Goal: Feedback & Contribution: Leave review/rating

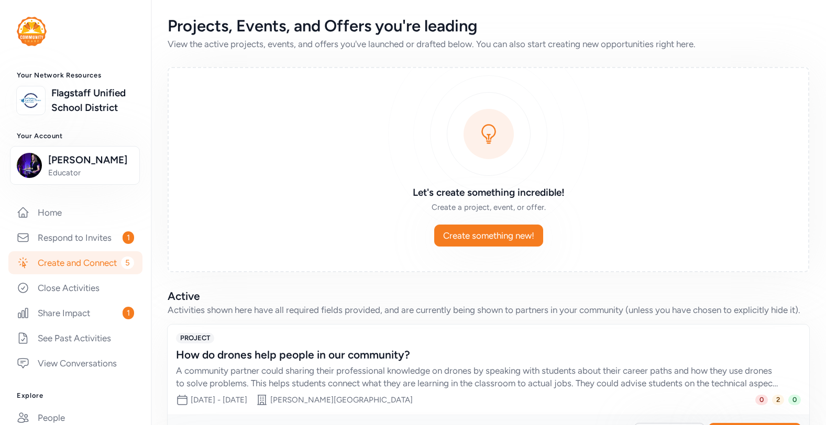
click at [81, 272] on link "Create and Connect 5" at bounding box center [75, 262] width 134 height 23
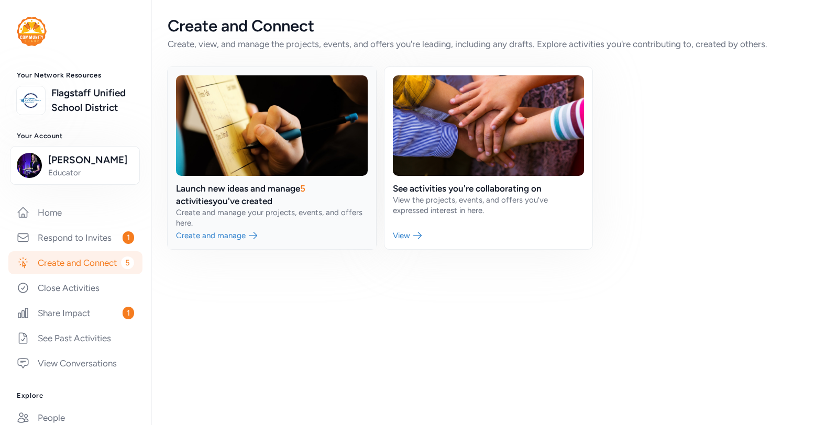
click at [211, 237] on link at bounding box center [272, 158] width 208 height 182
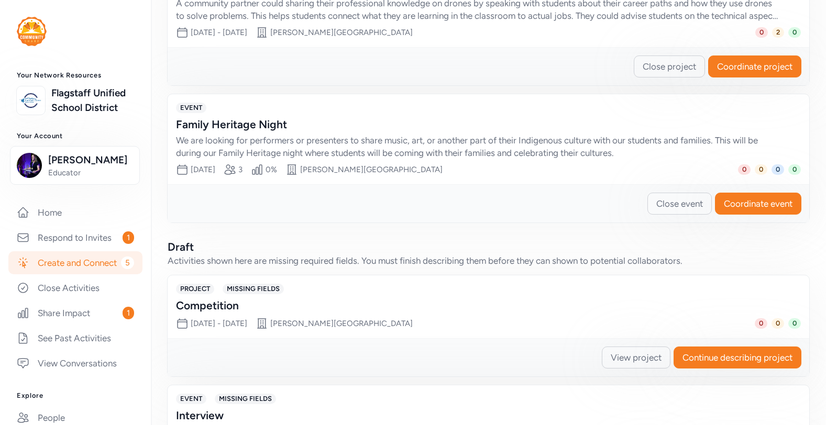
scroll to position [405, 0]
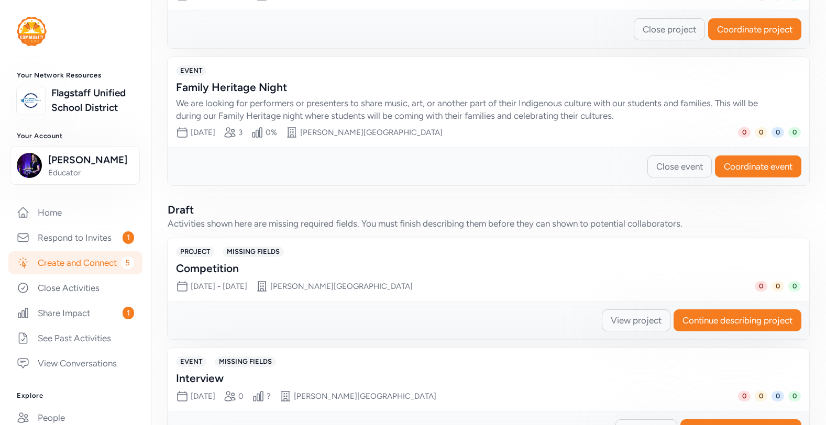
click at [655, 321] on span "View project" at bounding box center [636, 320] width 51 height 13
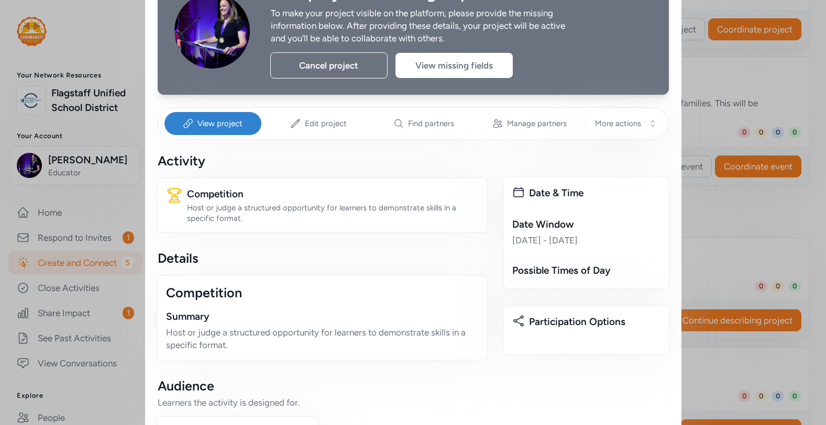
scroll to position [72, 0]
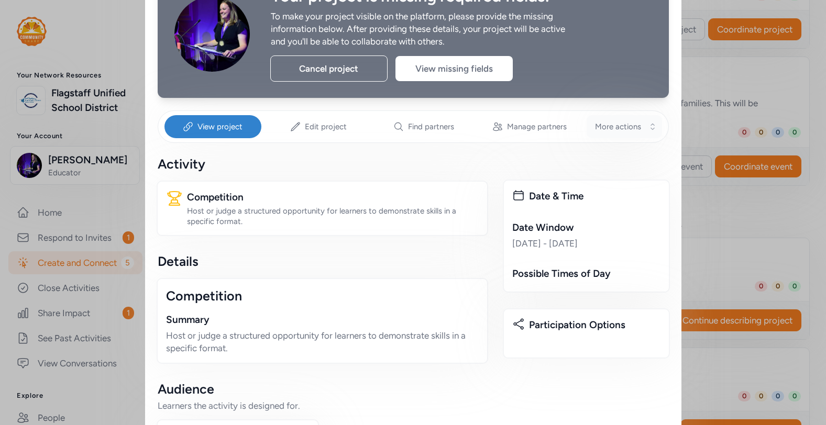
click at [645, 125] on button "More actions" at bounding box center [624, 126] width 75 height 23
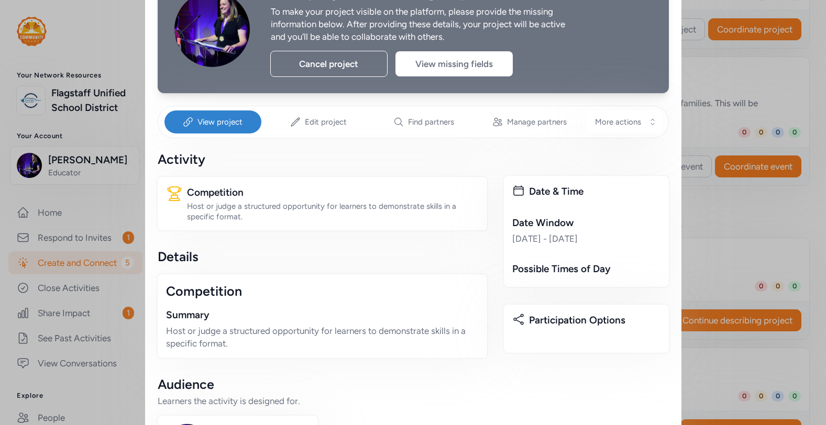
scroll to position [79, 0]
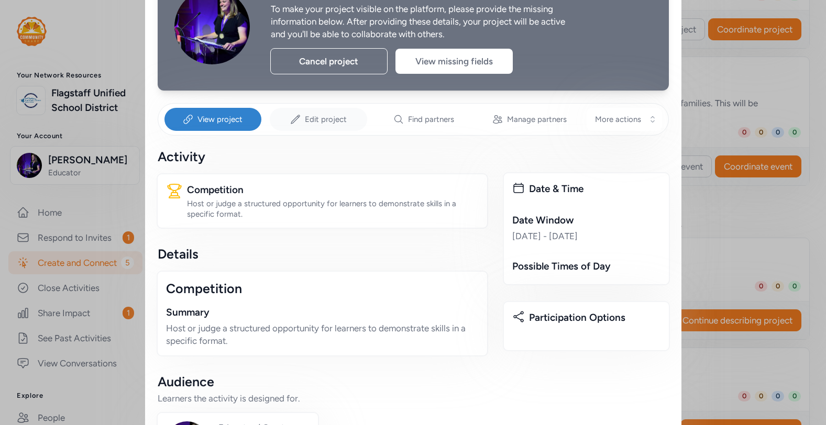
click at [351, 117] on div "Edit project" at bounding box center [318, 119] width 97 height 23
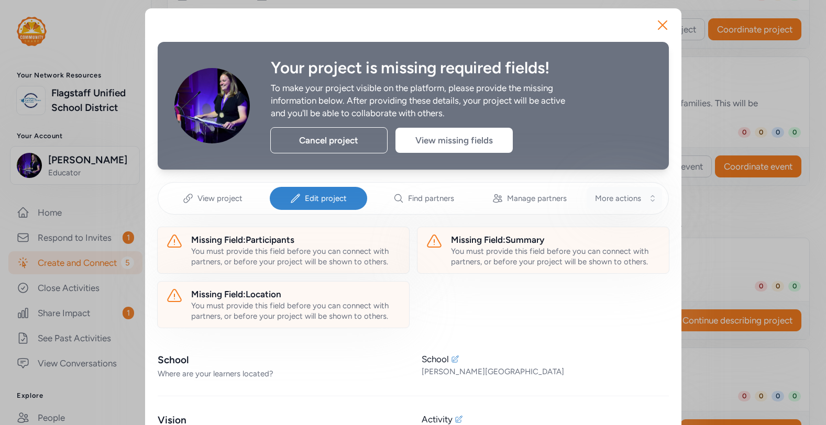
click at [620, 206] on button "More actions" at bounding box center [624, 198] width 75 height 23
click at [209, 199] on span "View project" at bounding box center [219, 198] width 45 height 10
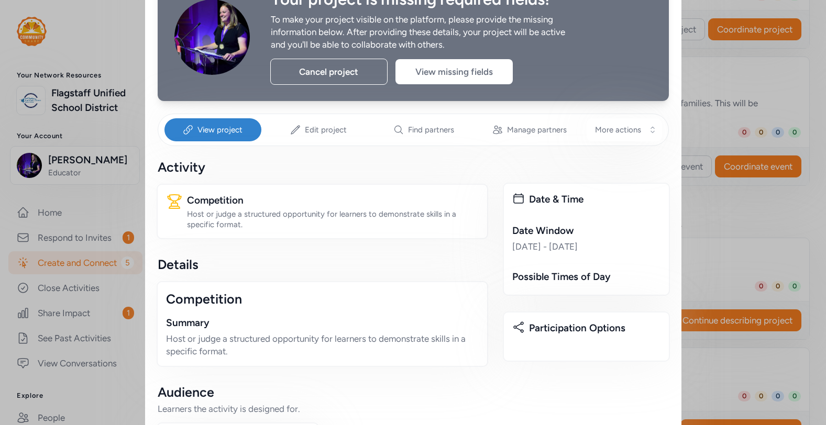
scroll to position [56, 0]
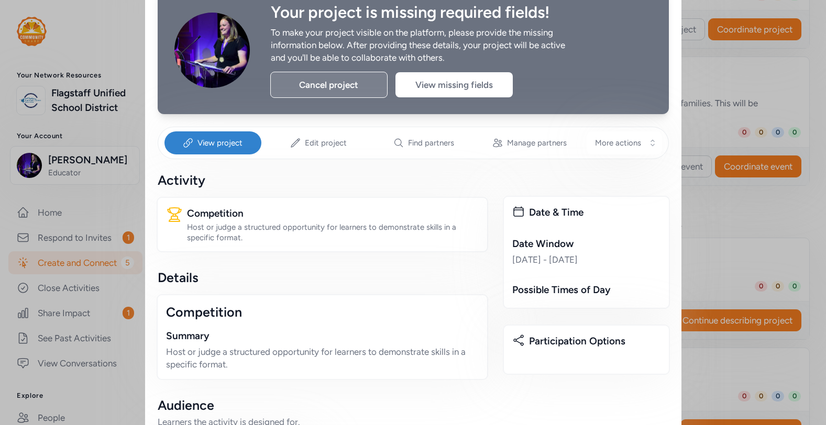
click at [344, 86] on div "Cancel project" at bounding box center [328, 85] width 117 height 26
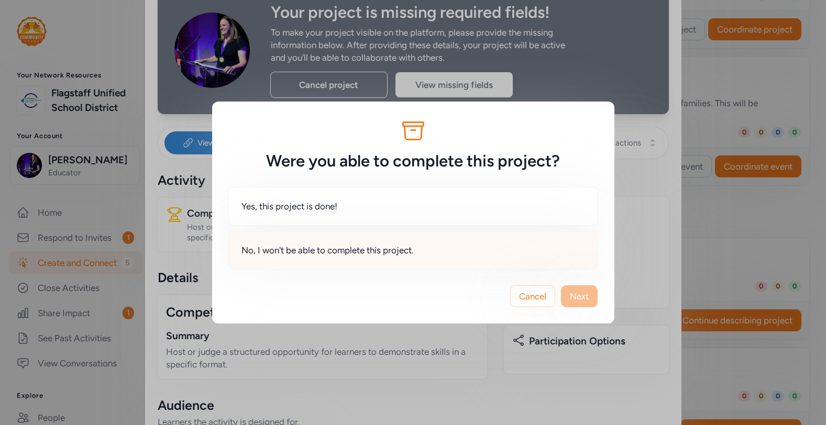
click at [466, 247] on div "No, I won't be able to complete this project." at bounding box center [413, 250] width 370 height 39
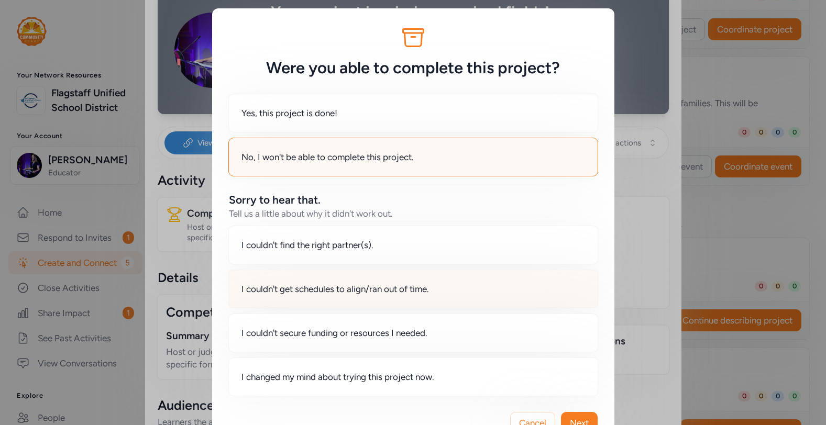
scroll to position [34, 0]
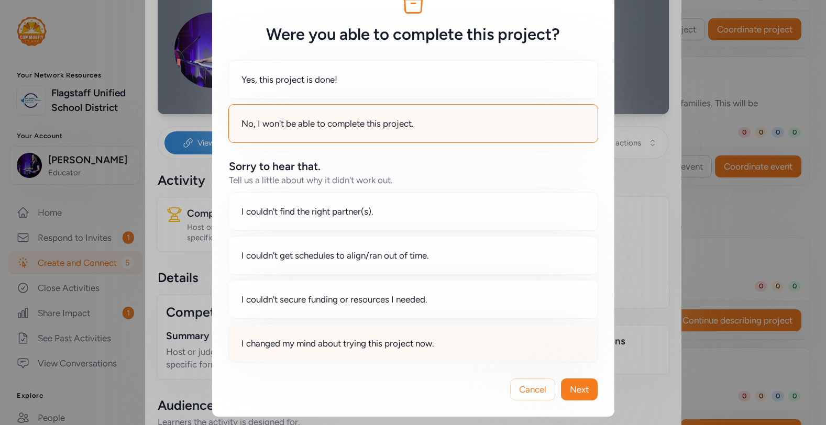
click at [513, 356] on div "I changed my mind about trying this project now." at bounding box center [413, 343] width 370 height 39
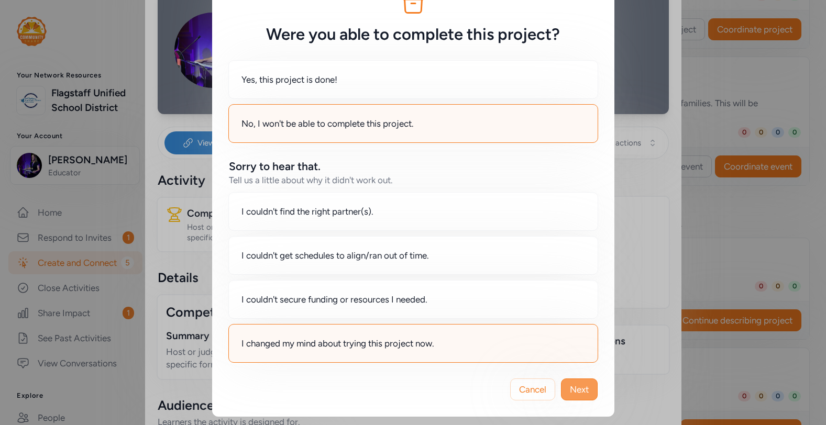
click at [576, 397] on button "Next" at bounding box center [579, 390] width 37 height 22
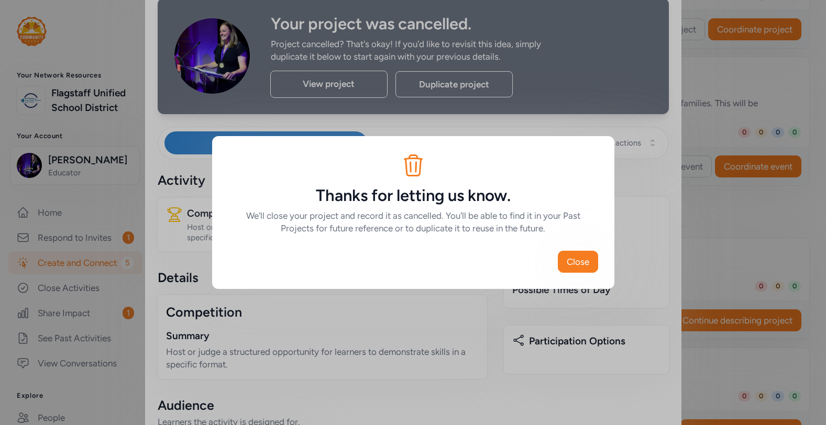
scroll to position [0, 0]
click at [567, 259] on span "Close" at bounding box center [578, 262] width 23 height 13
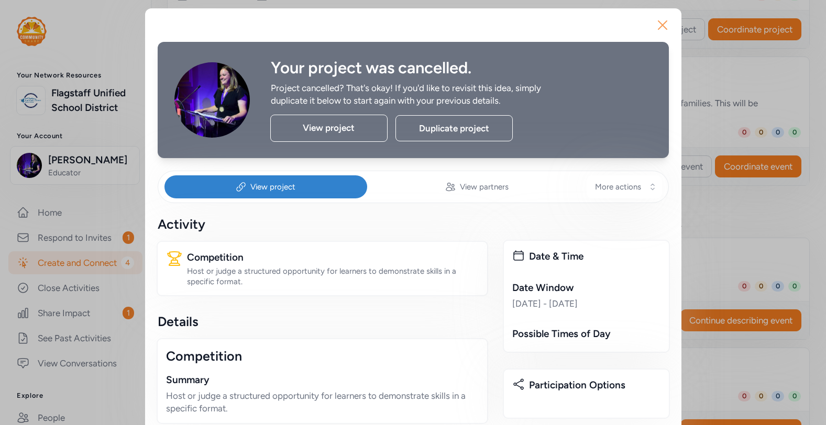
click at [657, 25] on icon "button" at bounding box center [662, 25] width 17 height 17
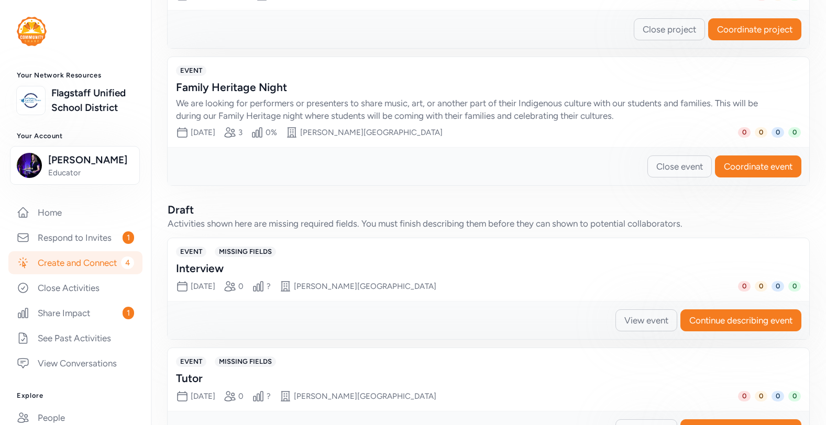
scroll to position [446, 0]
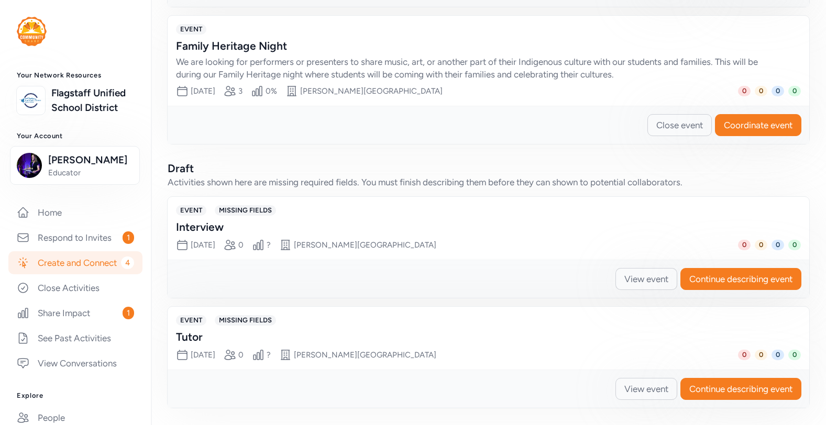
click at [664, 281] on span "View event" at bounding box center [646, 279] width 44 height 13
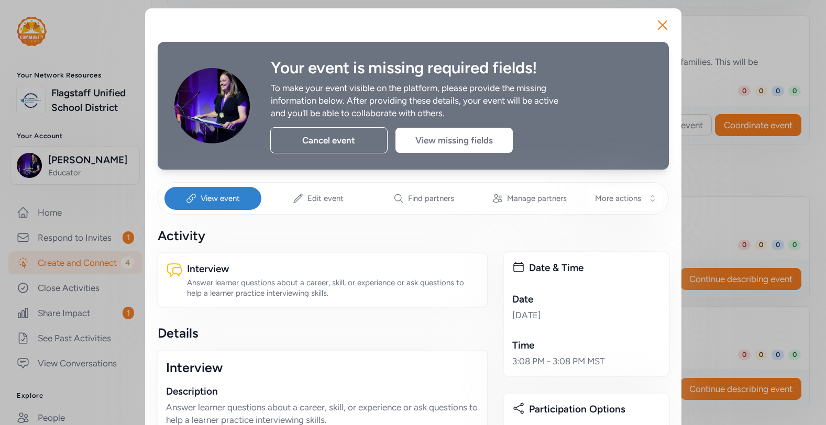
click at [626, 210] on div "View event Edit event Find partners Manage partners More actions" at bounding box center [413, 198] width 511 height 32
click at [619, 193] on button "More actions" at bounding box center [624, 198] width 75 height 23
click at [350, 142] on div "Cancel event" at bounding box center [328, 140] width 117 height 26
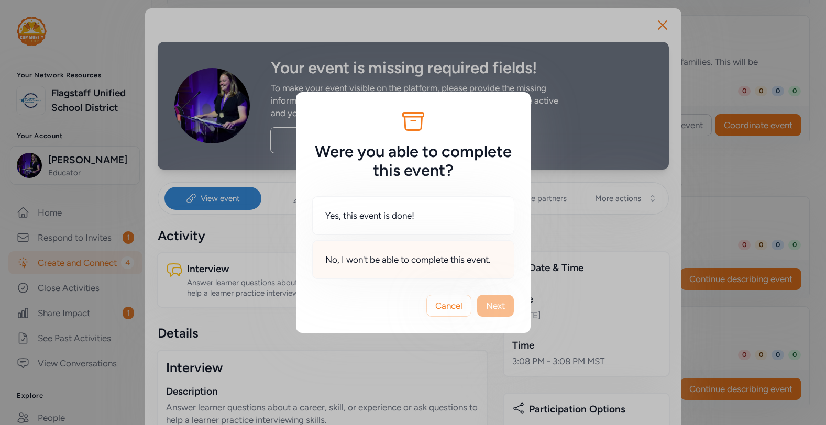
click at [453, 263] on span "No, I won't be able to complete this event." at bounding box center [407, 259] width 165 height 13
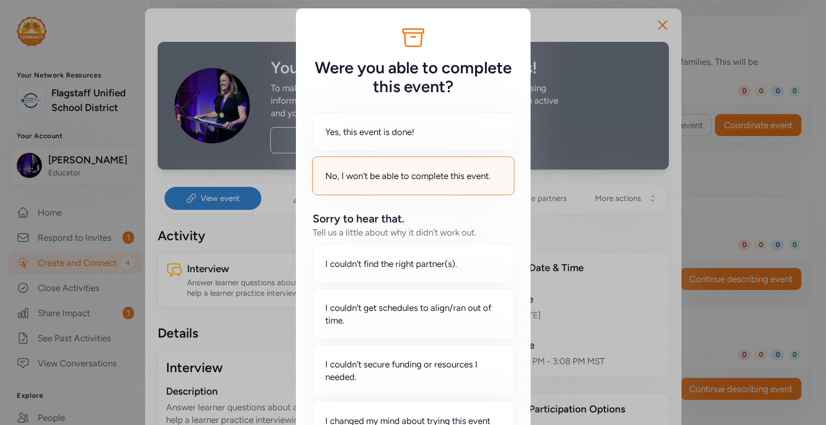
scroll to position [40, 0]
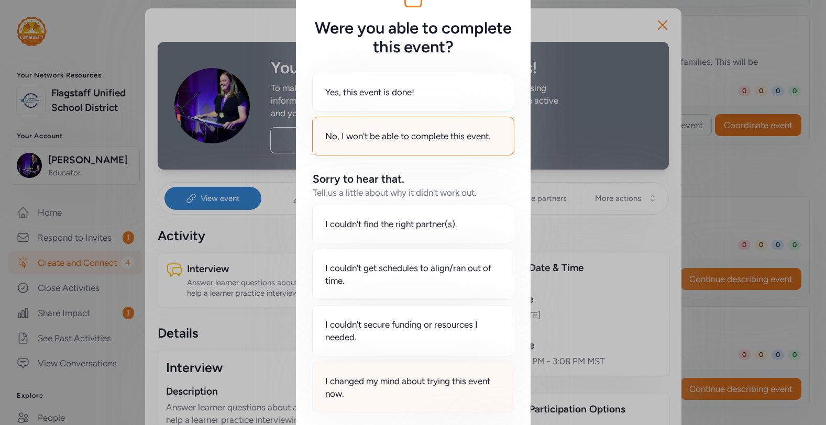
click at [442, 377] on span "I changed my mind about trying this event now." at bounding box center [413, 387] width 176 height 25
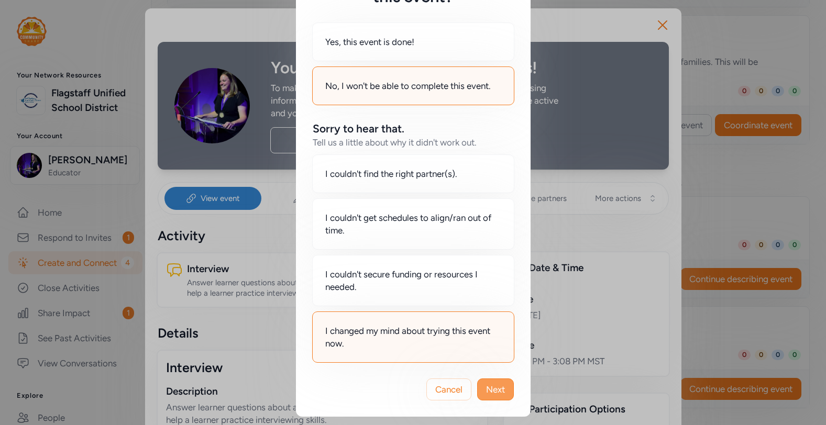
click at [496, 388] on span "Next" at bounding box center [495, 389] width 19 height 13
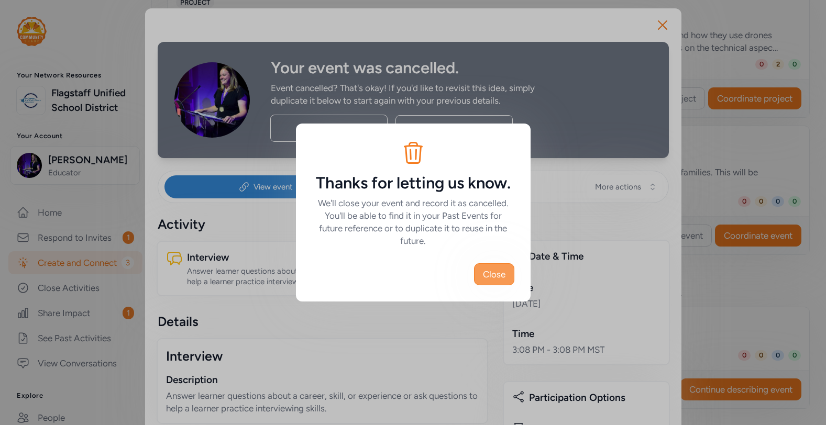
scroll to position [336, 0]
click at [501, 269] on span "Close" at bounding box center [494, 274] width 23 height 13
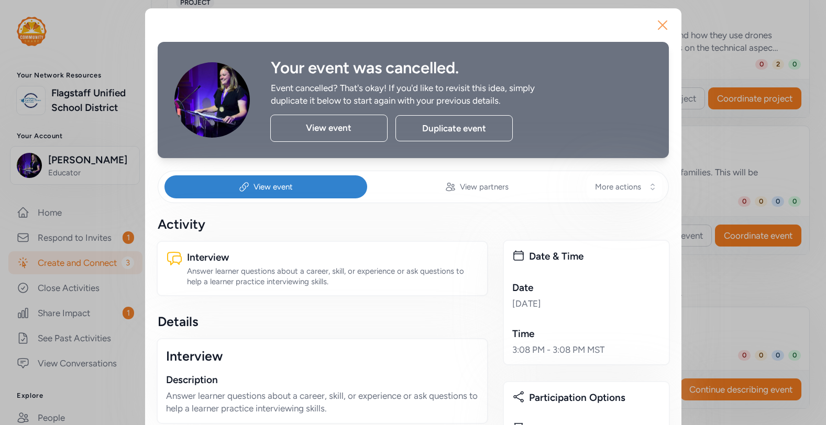
click at [661, 20] on icon "button" at bounding box center [662, 25] width 17 height 17
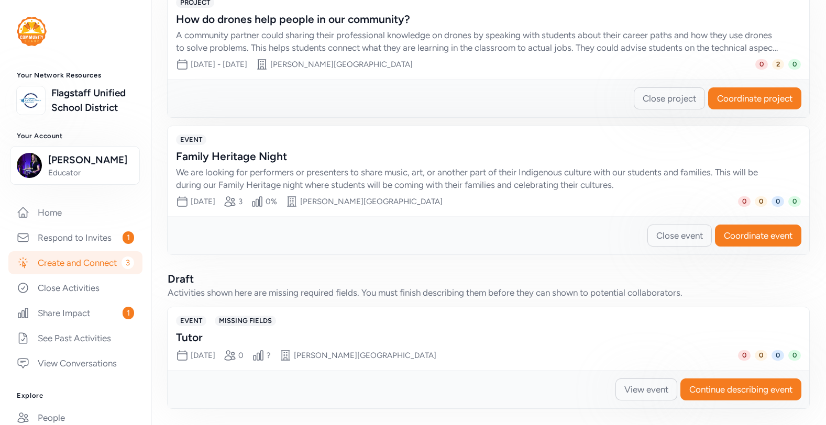
click at [658, 394] on span "View event" at bounding box center [646, 389] width 44 height 13
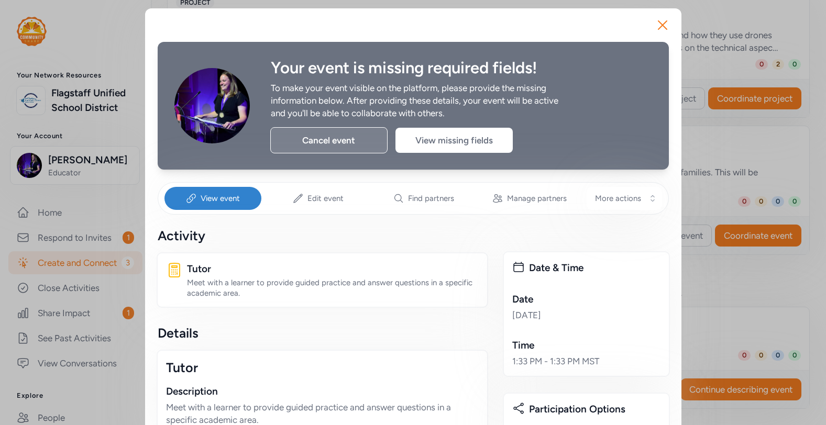
click at [343, 134] on div "Cancel event" at bounding box center [328, 140] width 117 height 26
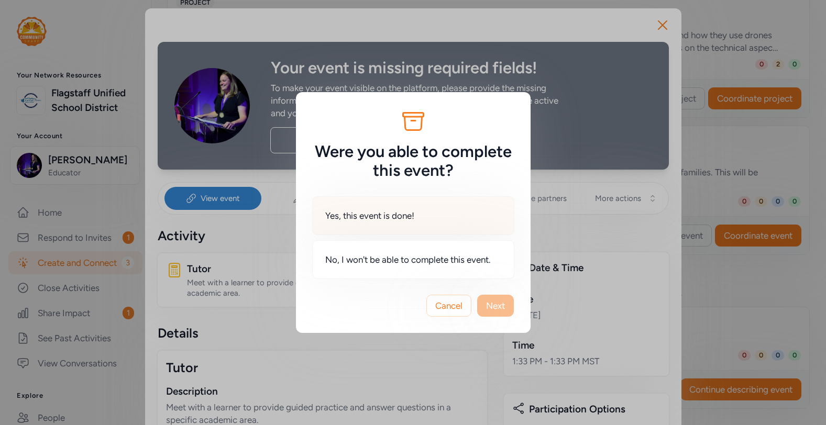
click at [454, 222] on div "Yes, this event is done!" at bounding box center [413, 215] width 202 height 39
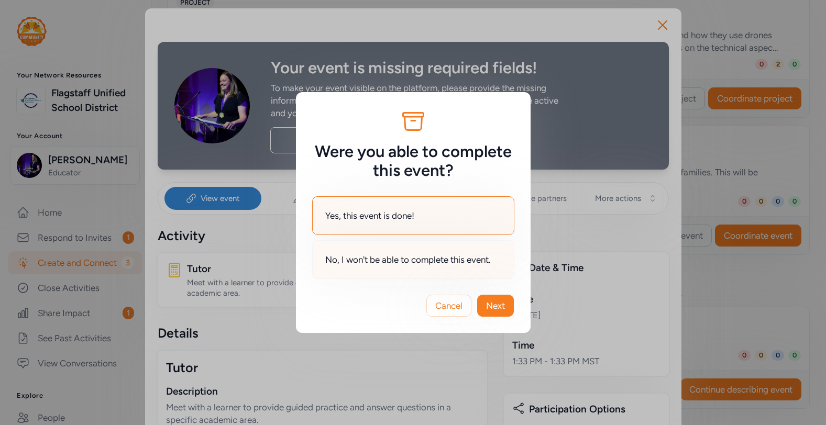
click at [456, 258] on span "No, I won't be able to complete this event." at bounding box center [407, 259] width 165 height 13
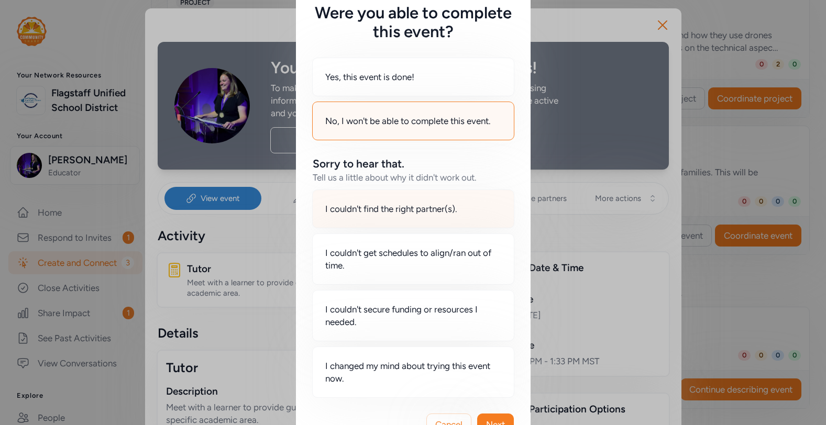
scroll to position [90, 0]
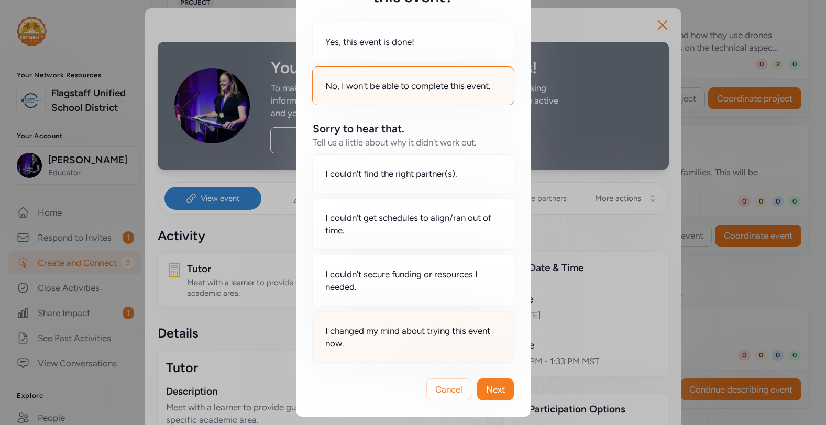
click at [486, 340] on span "I changed my mind about trying this event now." at bounding box center [413, 337] width 176 height 25
click at [499, 390] on span "Next" at bounding box center [495, 389] width 19 height 13
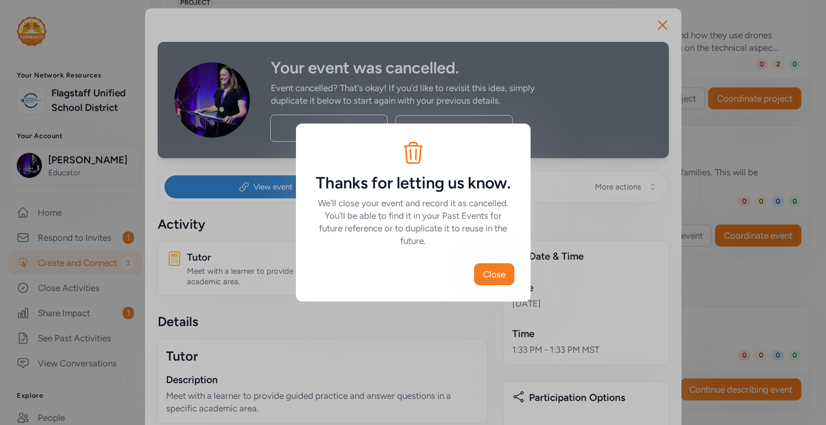
scroll to position [182, 0]
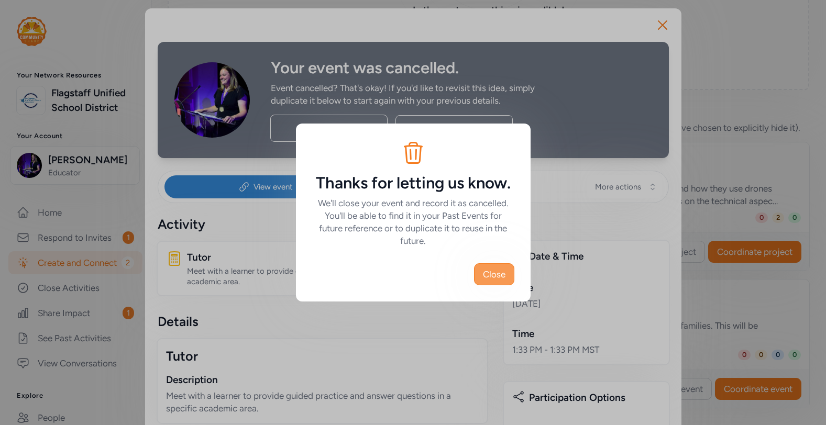
click at [492, 274] on span "Close" at bounding box center [494, 274] width 23 height 13
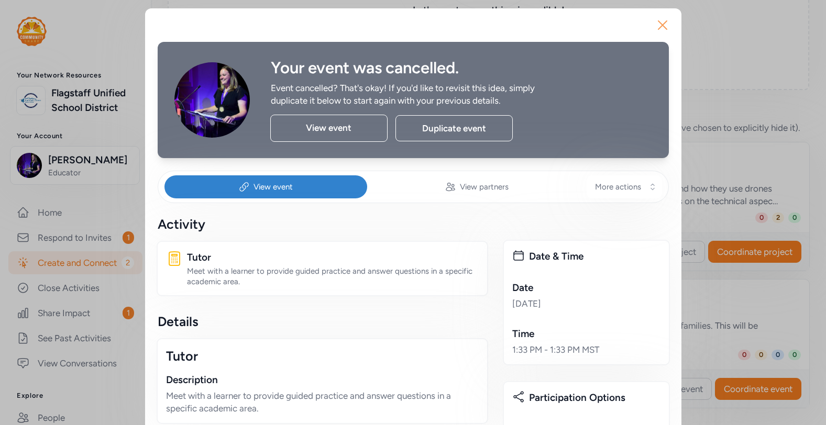
click at [659, 24] on icon "button" at bounding box center [662, 25] width 17 height 17
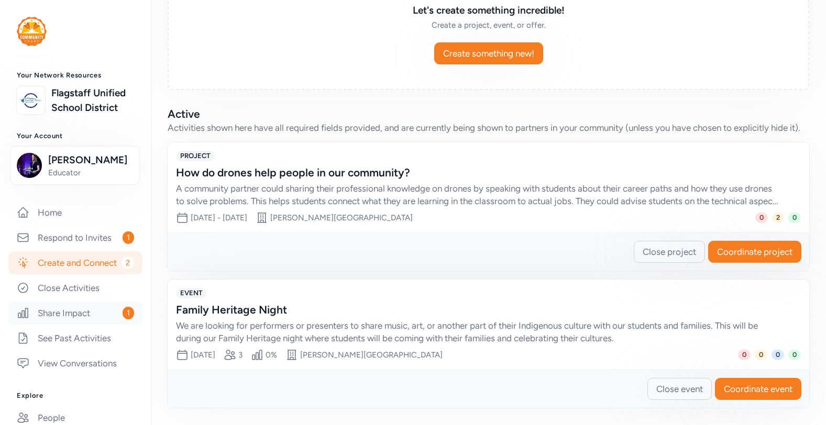
click at [90, 320] on link "Share Impact 1" at bounding box center [75, 313] width 134 height 23
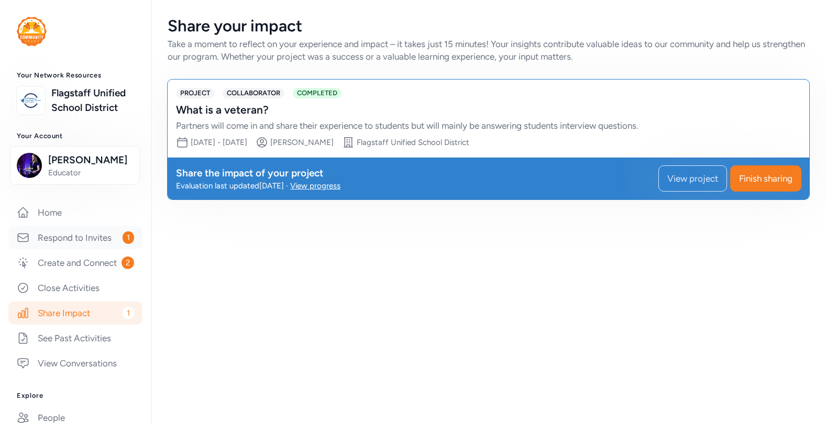
click at [86, 249] on link "Respond to Invites 1" at bounding box center [75, 237] width 134 height 23
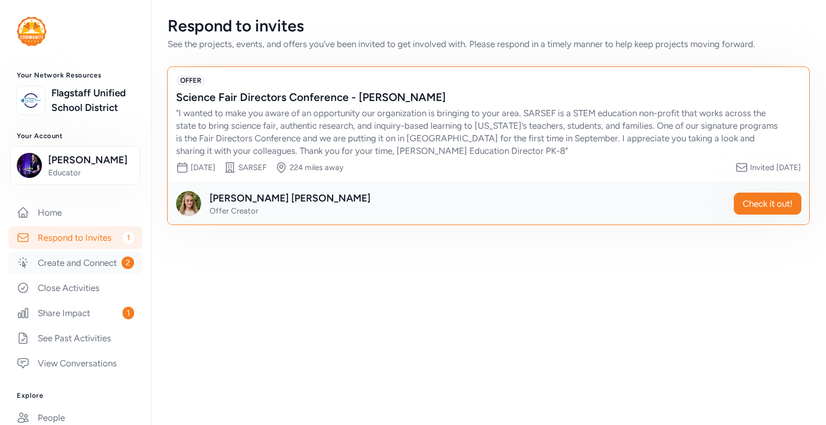
click at [85, 274] on link "Create and Connect 2" at bounding box center [75, 262] width 134 height 23
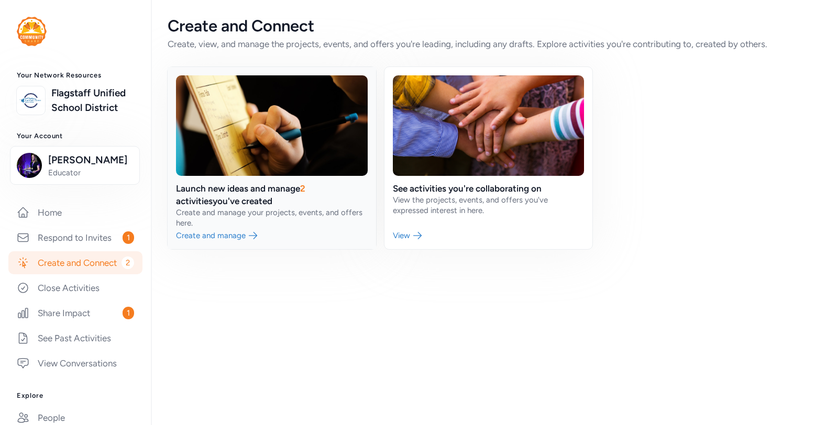
click at [225, 237] on link at bounding box center [272, 158] width 208 height 182
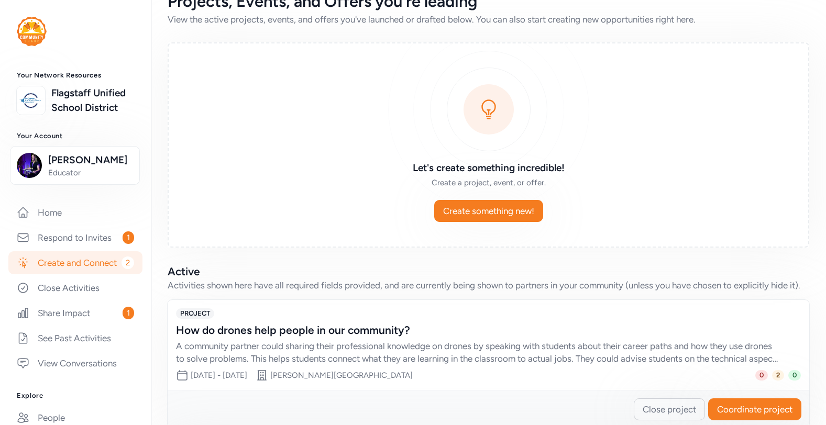
scroll to position [26, 0]
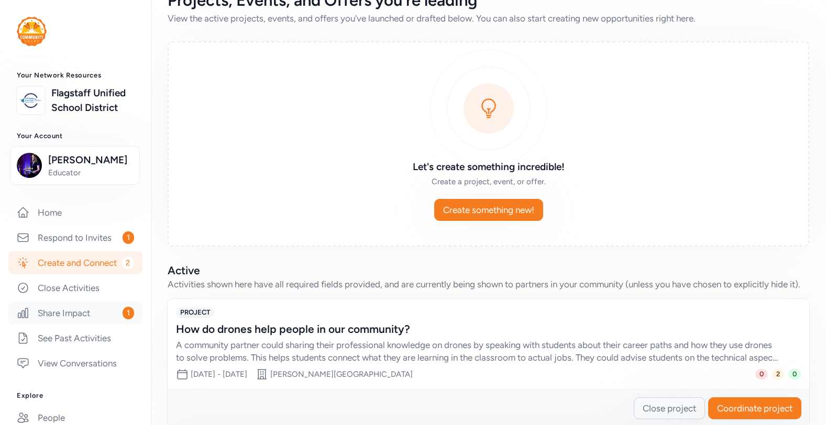
click at [75, 325] on link "Share Impact 1" at bounding box center [75, 313] width 134 height 23
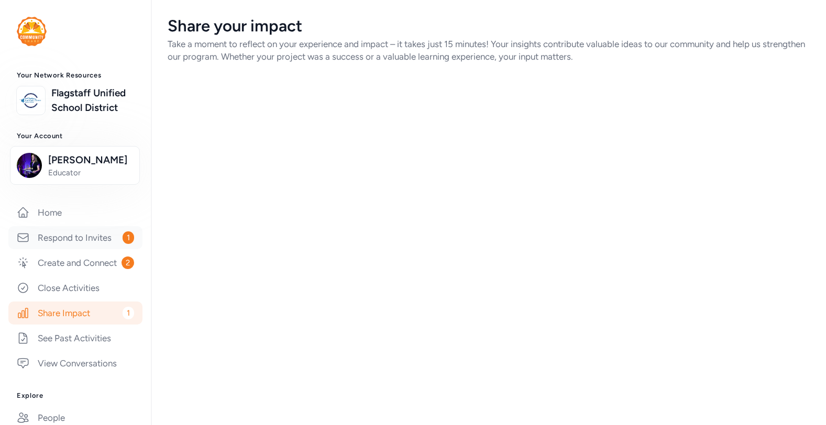
click at [85, 249] on link "Respond to Invites 1" at bounding box center [75, 237] width 134 height 23
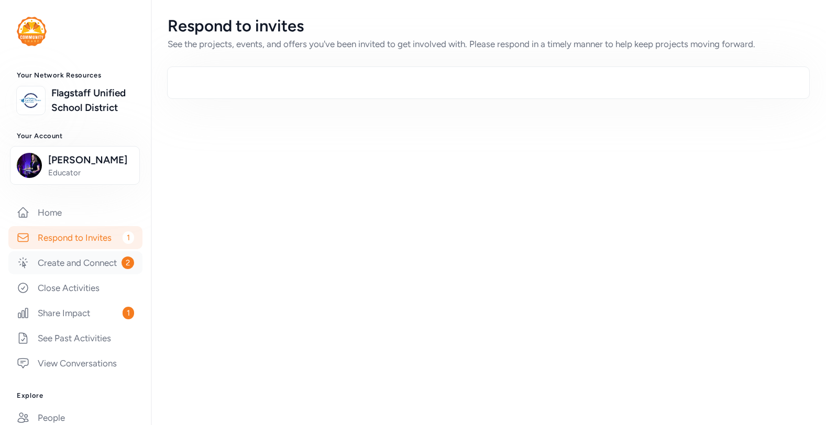
click at [87, 274] on link "Create and Connect 2" at bounding box center [75, 262] width 134 height 23
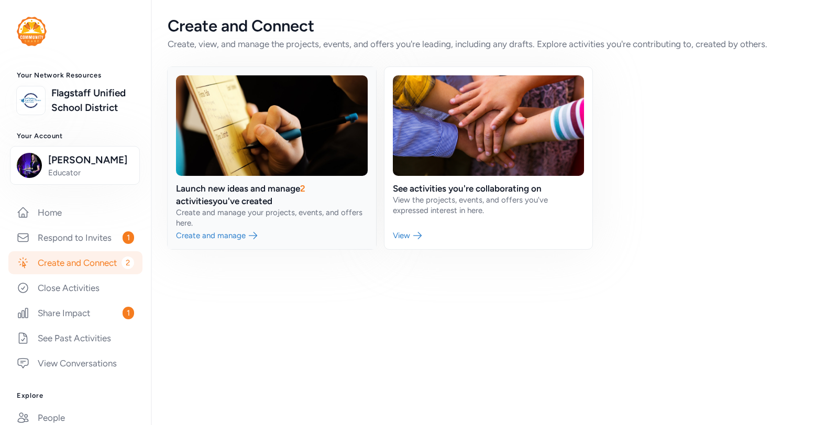
click at [241, 232] on link at bounding box center [272, 158] width 208 height 182
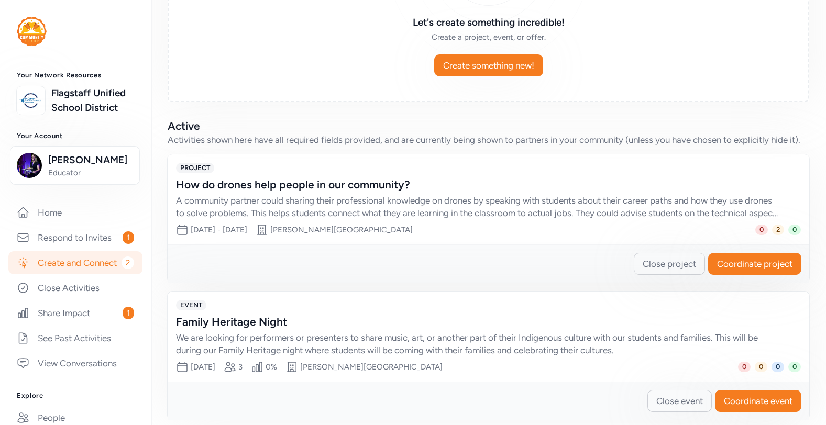
scroll to position [182, 0]
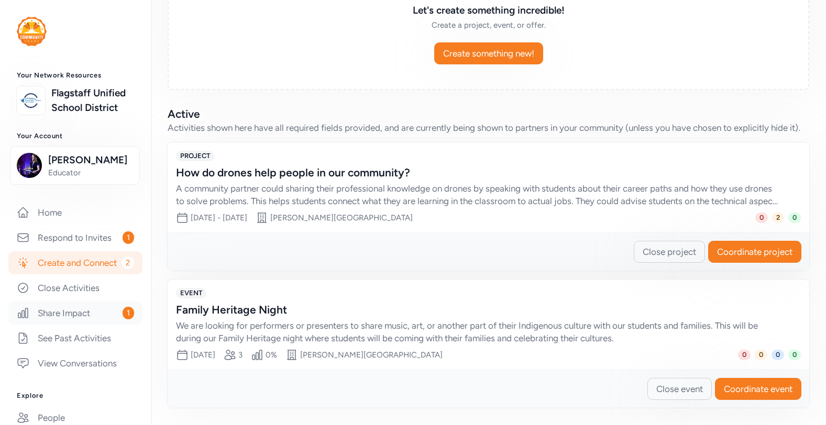
click at [87, 325] on link "Share Impact 1" at bounding box center [75, 313] width 134 height 23
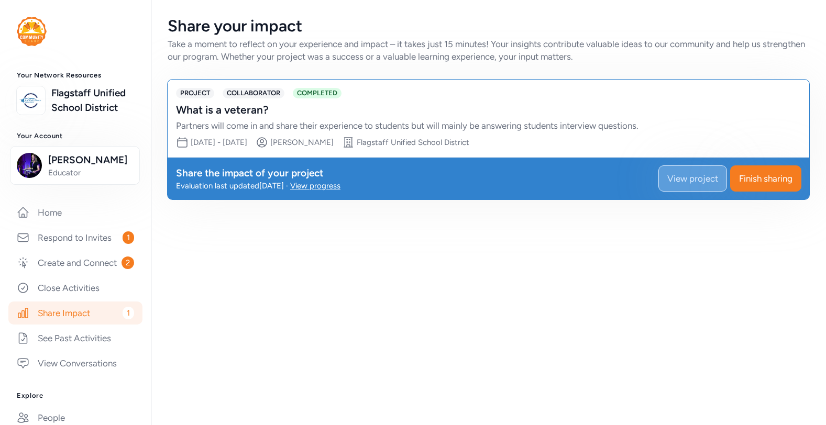
click at [677, 178] on span "View project" at bounding box center [692, 178] width 51 height 13
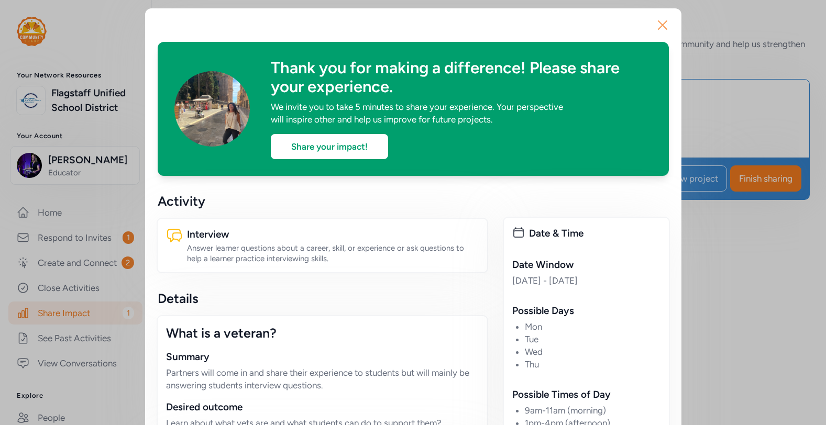
click at [666, 15] on button "Close" at bounding box center [663, 25] width 34 height 34
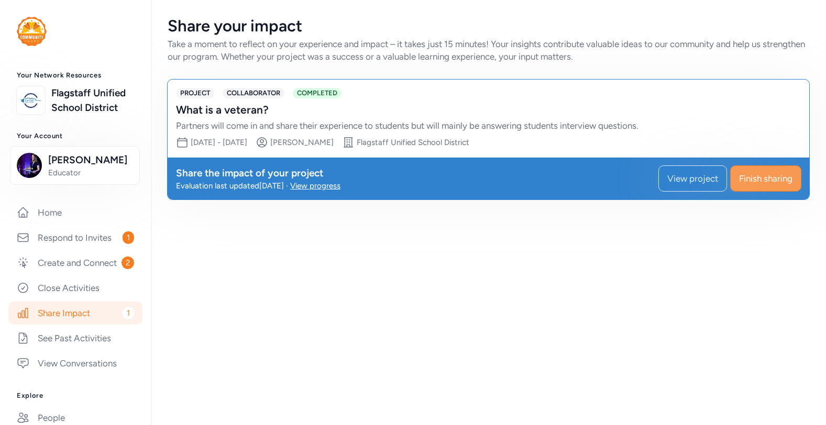
click at [752, 171] on button "Finish sharing" at bounding box center [765, 178] width 71 height 26
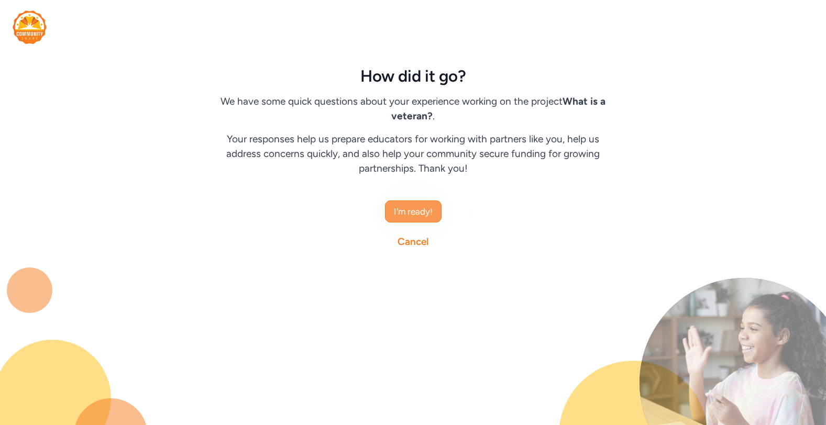
click at [418, 206] on span "I'm ready!" at bounding box center [413, 211] width 39 height 13
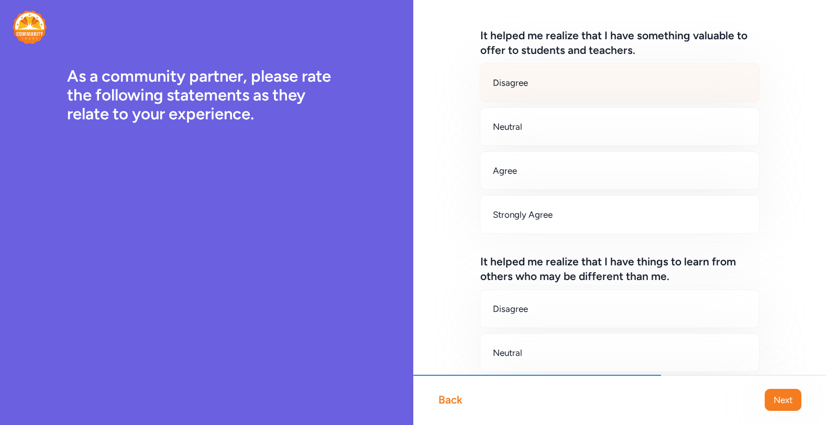
scroll to position [37, 0]
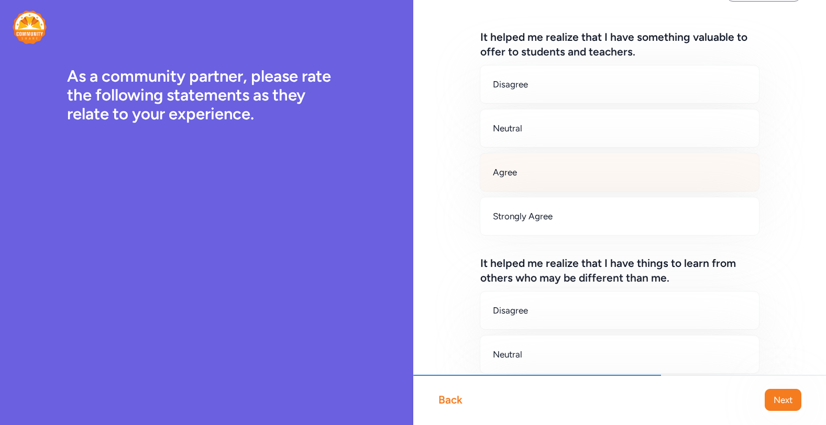
click at [560, 182] on div "Agree" at bounding box center [620, 172] width 280 height 39
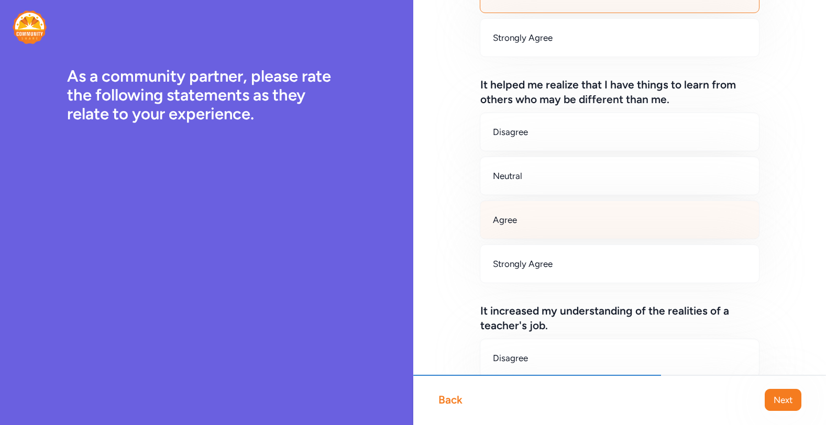
click at [558, 219] on div "Agree" at bounding box center [620, 220] width 280 height 39
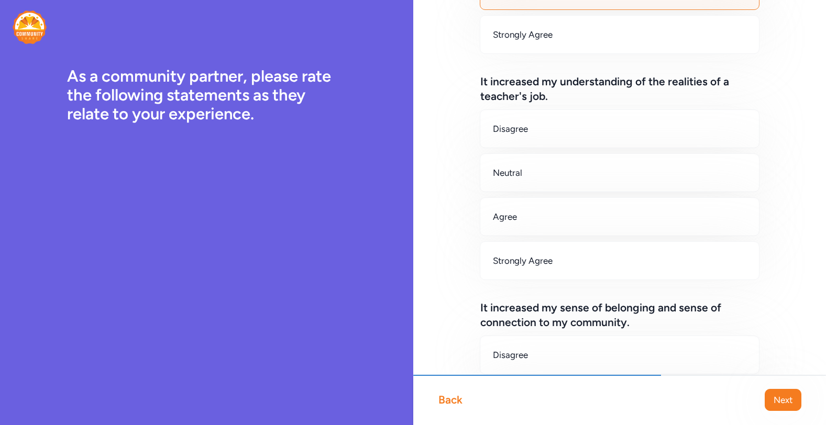
click at [558, 219] on div "Agree" at bounding box center [620, 216] width 280 height 39
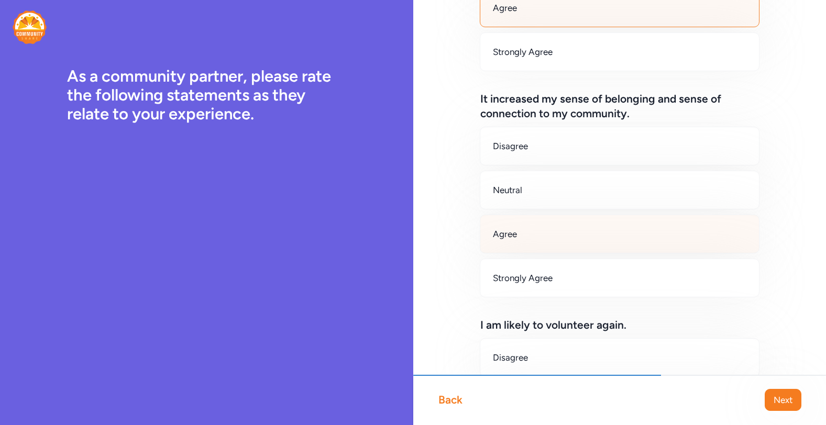
click at [555, 240] on div "Agree" at bounding box center [620, 234] width 280 height 39
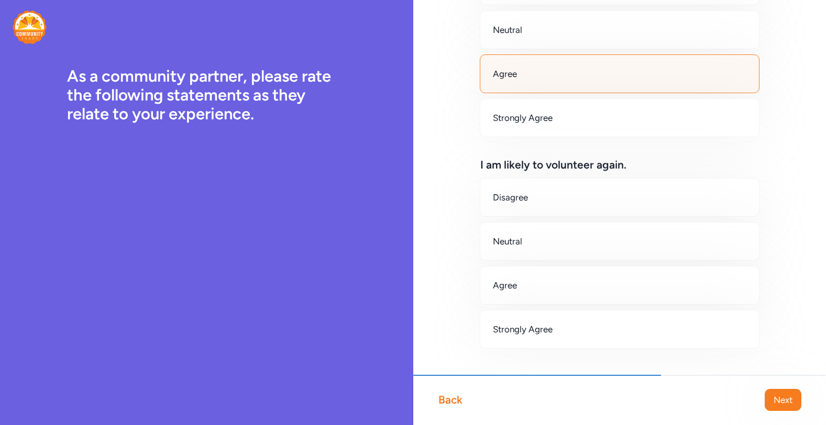
scroll to position [838, 0]
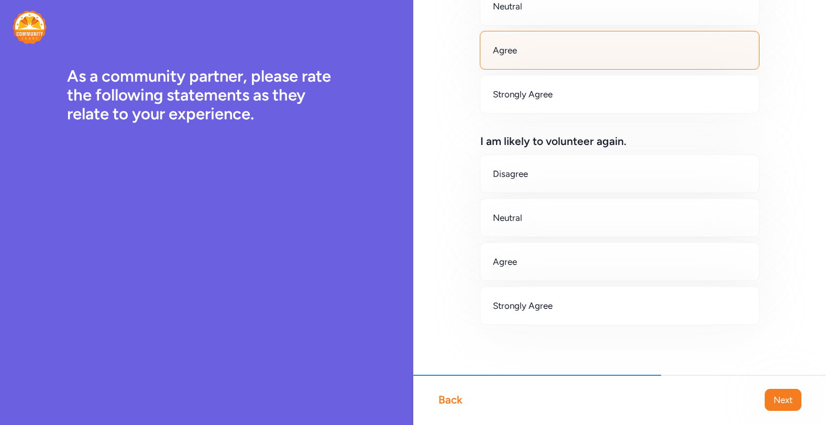
click at [456, 398] on div "Back" at bounding box center [450, 400] width 24 height 15
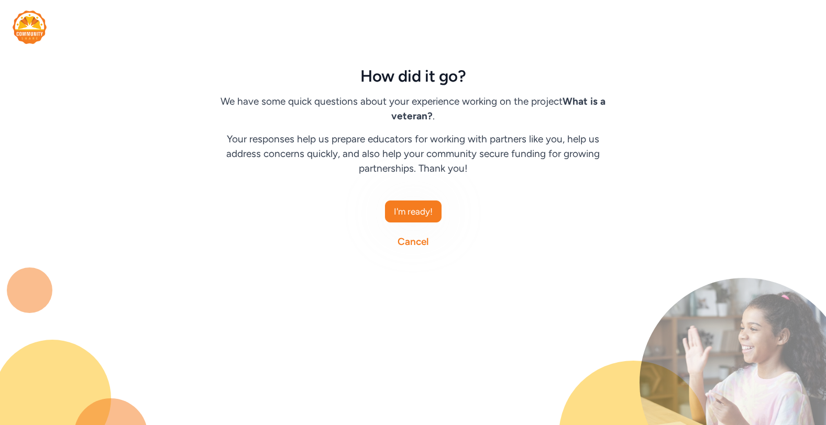
click at [412, 239] on link "Cancel" at bounding box center [412, 242] width 31 height 15
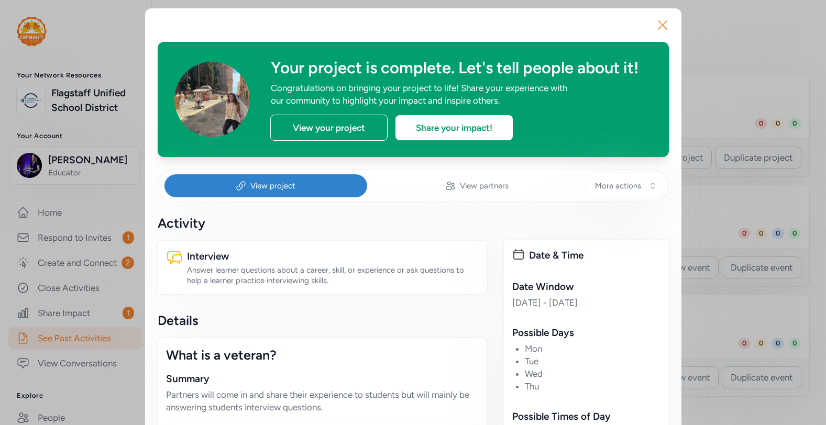
click at [662, 21] on icon "button" at bounding box center [662, 25] width 17 height 17
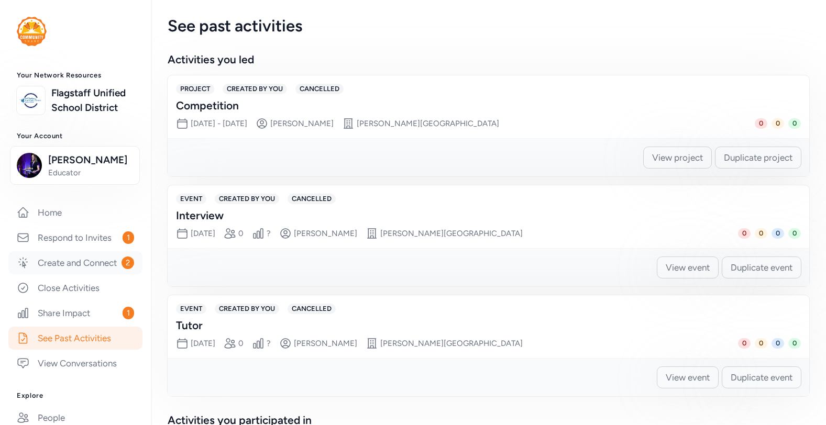
click at [75, 269] on link "Create and Connect 2" at bounding box center [75, 262] width 134 height 23
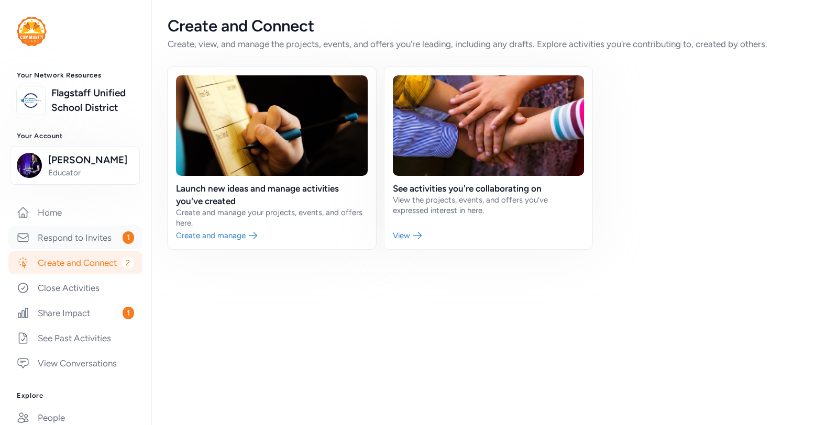
click at [87, 249] on link "Respond to Invites 1" at bounding box center [75, 237] width 134 height 23
